Goal: Information Seeking & Learning: Learn about a topic

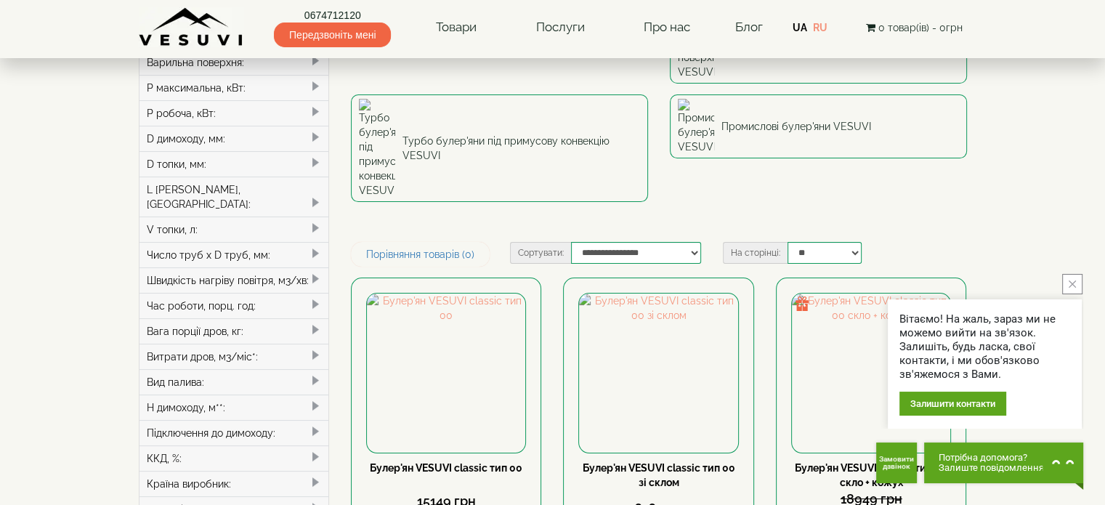
scroll to position [218, 0]
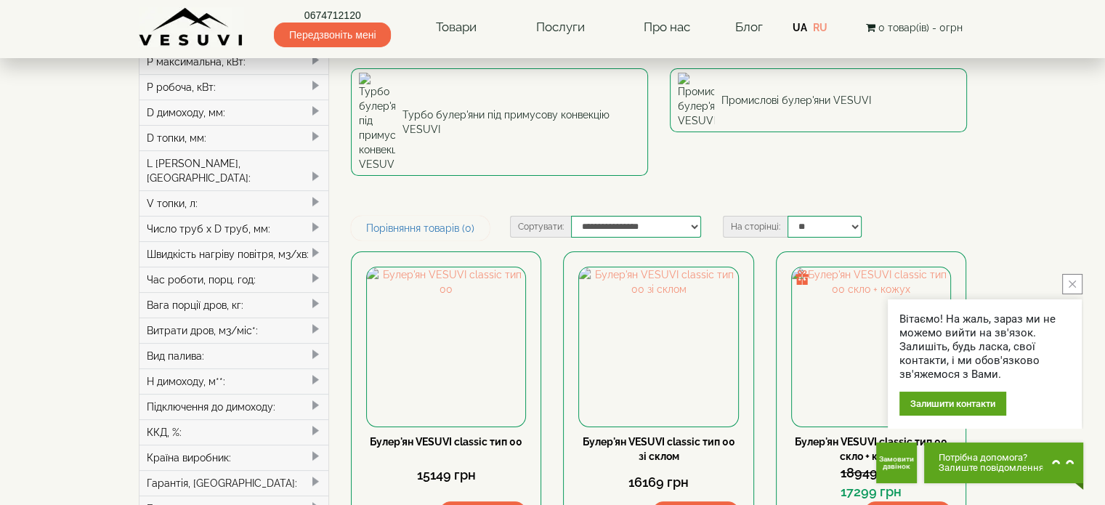
click at [1073, 282] on icon "close button" at bounding box center [1072, 284] width 7 height 7
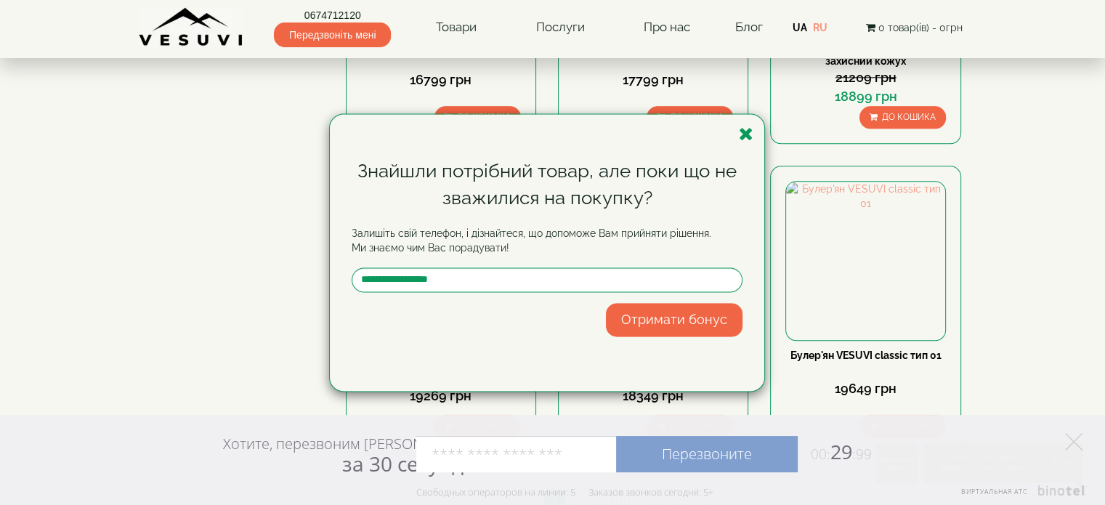
scroll to position [1672, 0]
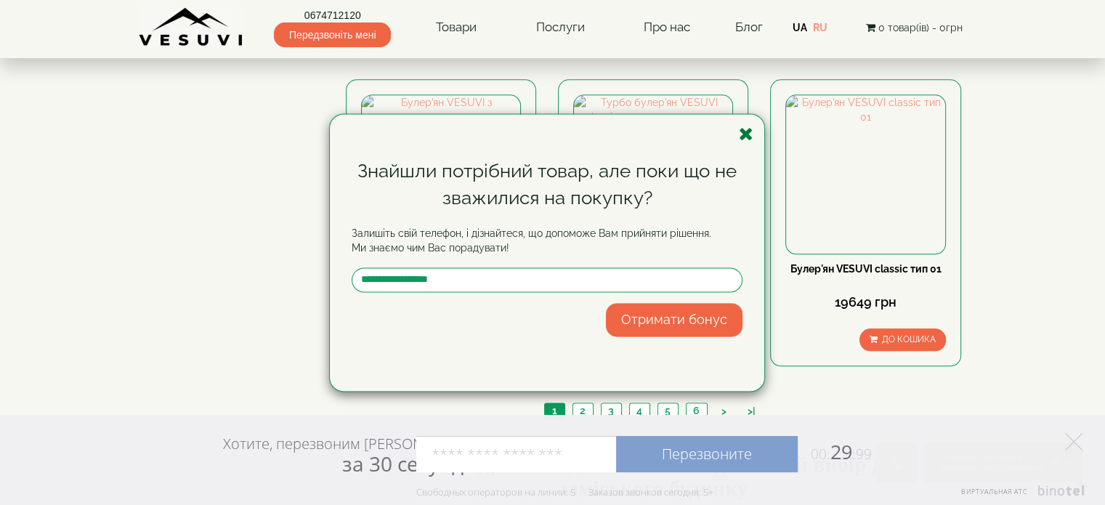
click at [746, 130] on icon "button" at bounding box center [746, 134] width 15 height 18
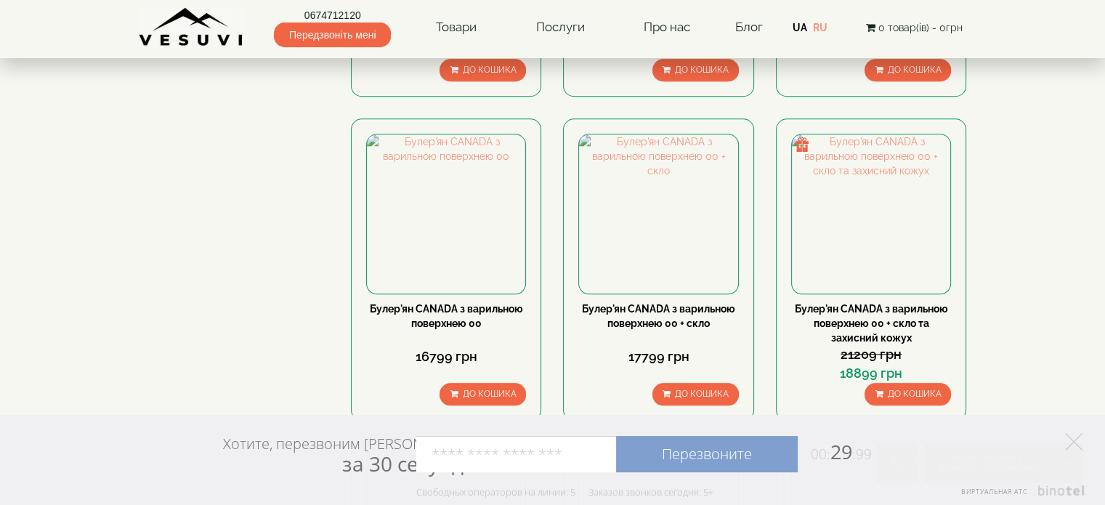
scroll to position [1235, 0]
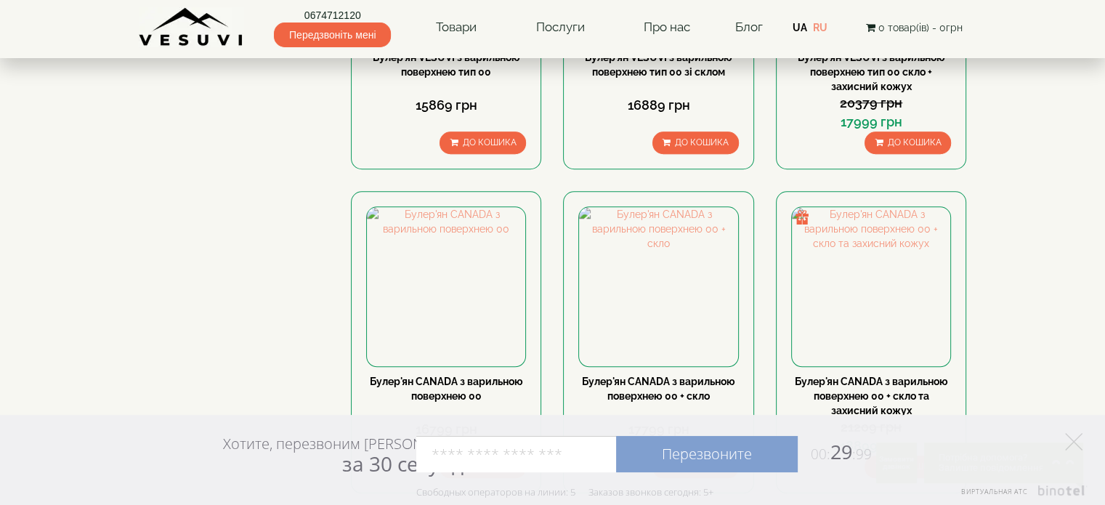
drag, startPoint x: 181, startPoint y: 230, endPoint x: 73, endPoint y: 235, distance: 108.4
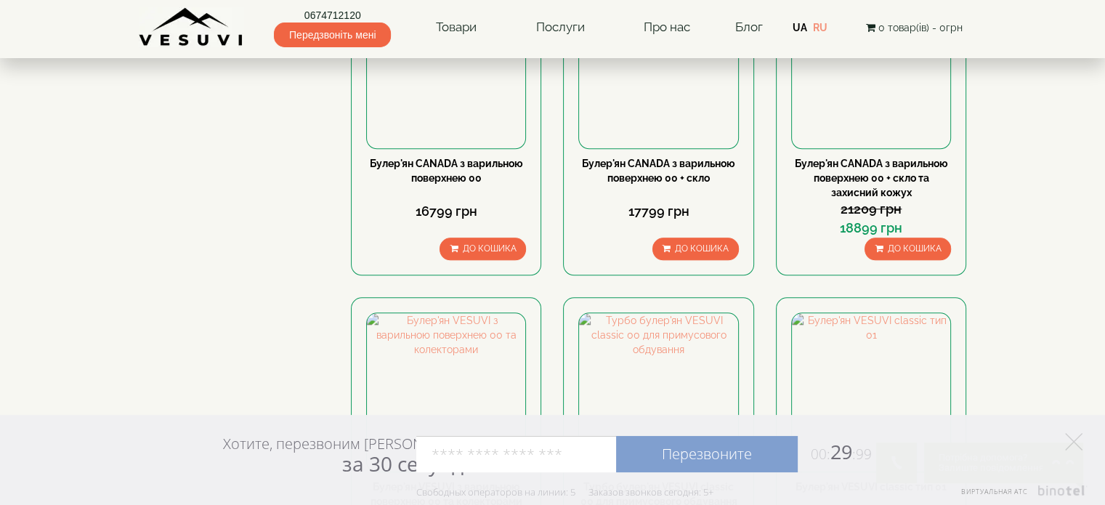
scroll to position [1526, 0]
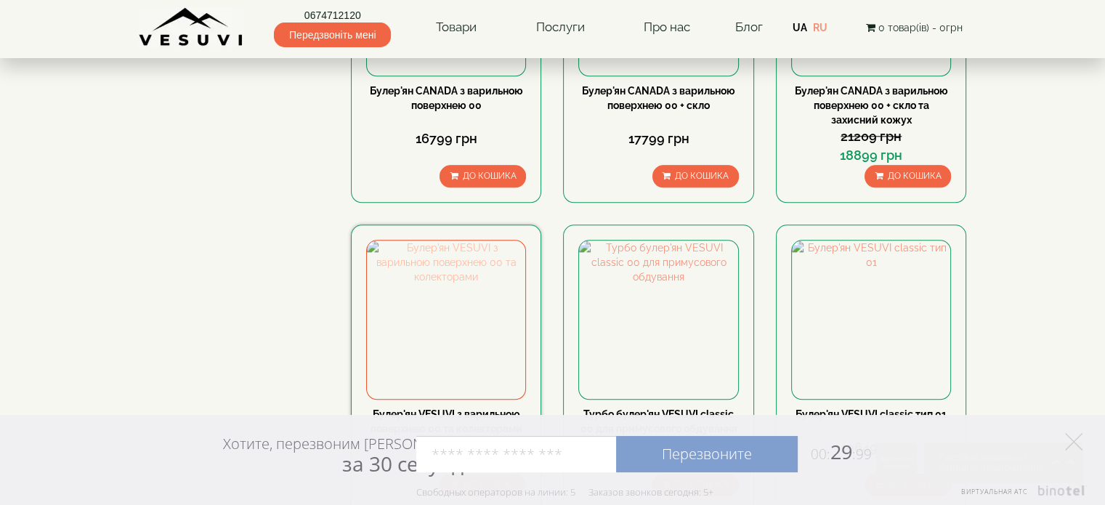
click at [420, 241] on img at bounding box center [446, 320] width 158 height 158
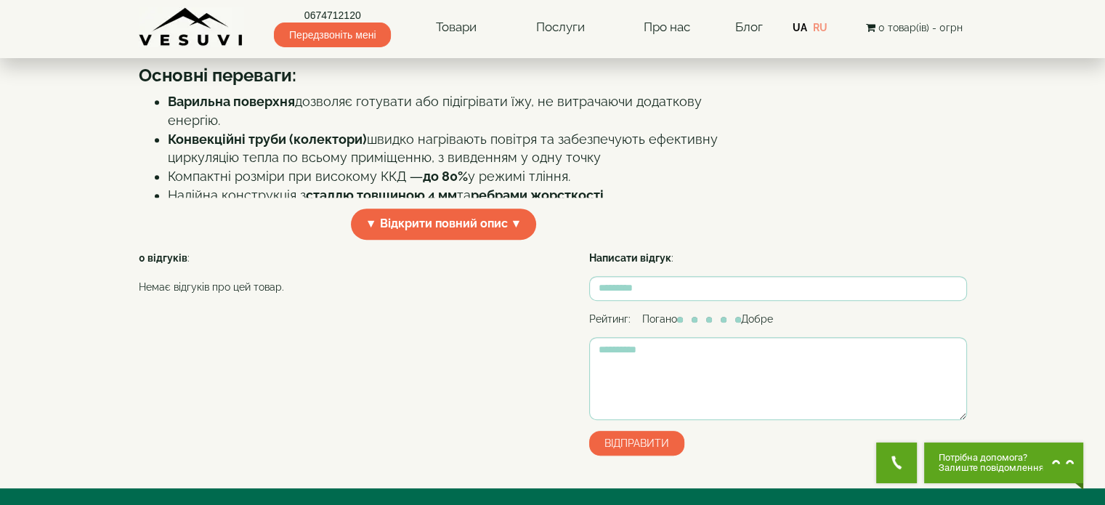
scroll to position [509, 0]
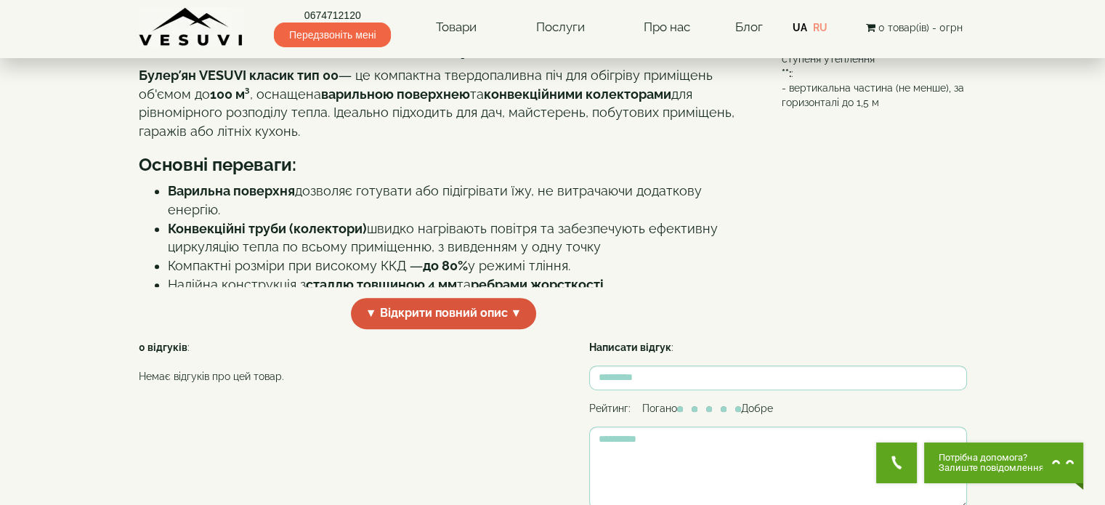
click at [435, 312] on span "▼ Відкрити повний опис ▼" at bounding box center [444, 313] width 186 height 31
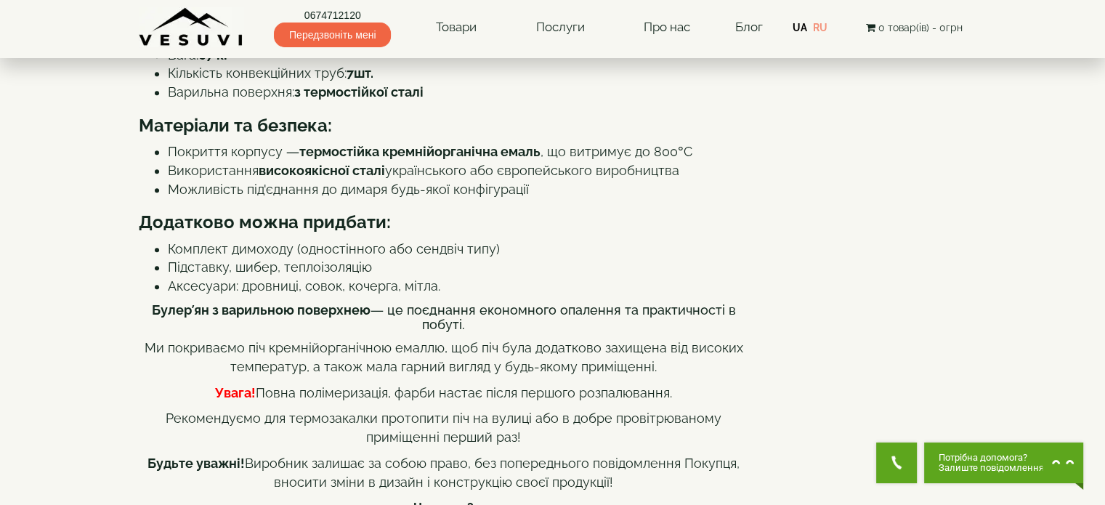
scroll to position [872, 0]
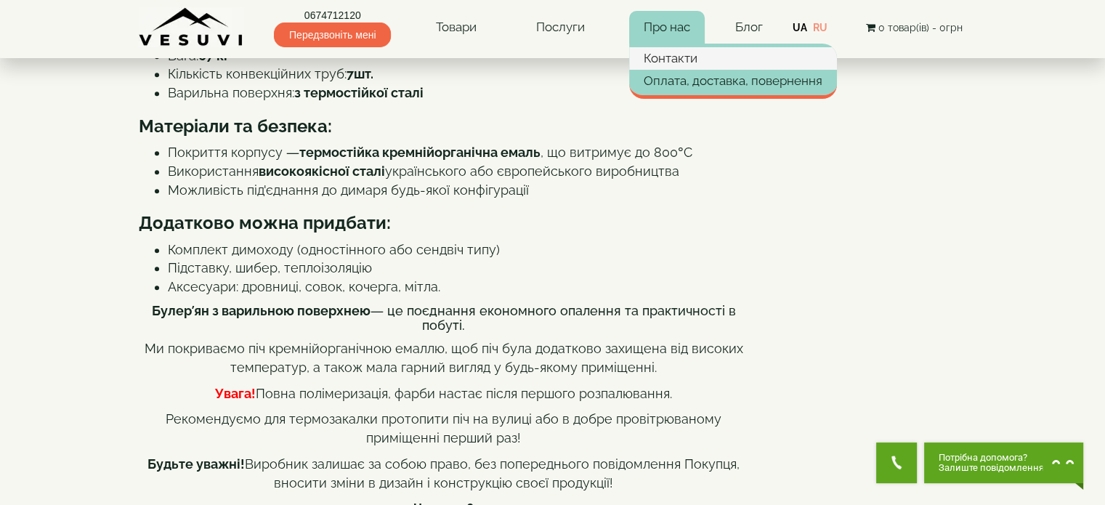
click at [654, 63] on link "Контакти" at bounding box center [733, 58] width 208 height 22
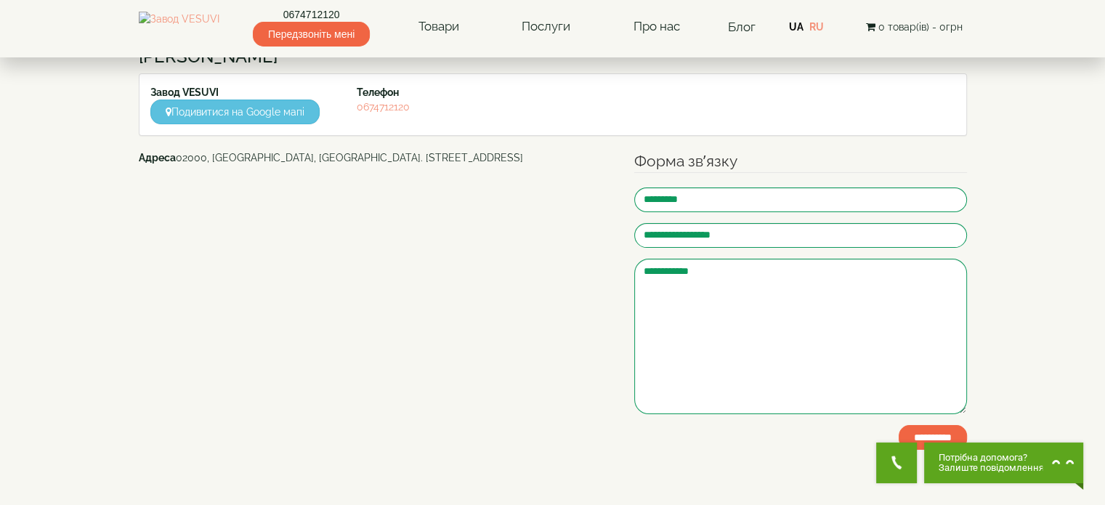
scroll to position [73, 0]
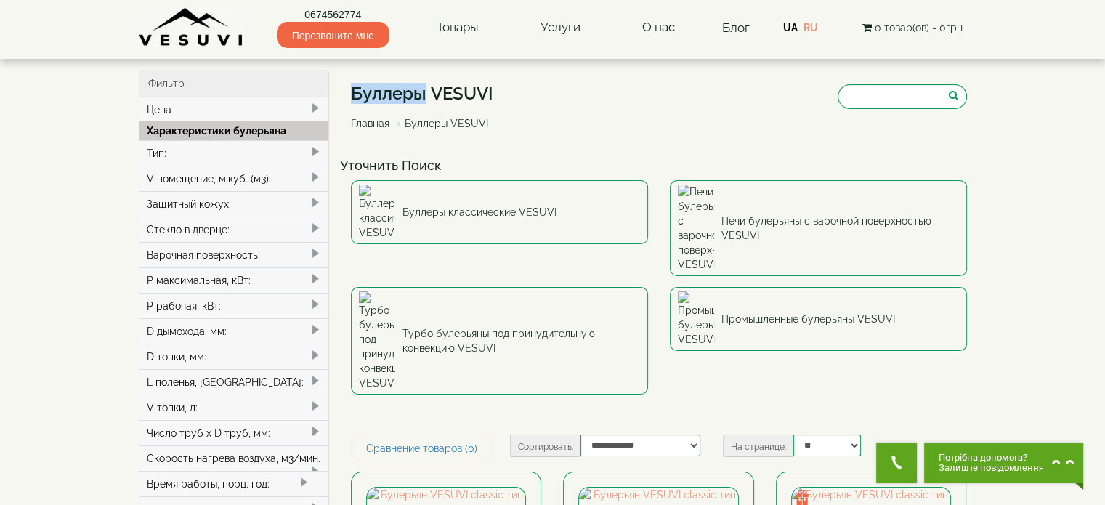
drag, startPoint x: 352, startPoint y: 90, endPoint x: 424, endPoint y: 95, distance: 72.9
click at [424, 95] on font "Буллеры VESUVI" at bounding box center [422, 93] width 142 height 21
copy font "Буллеры"
